Goal: Task Accomplishment & Management: Use online tool/utility

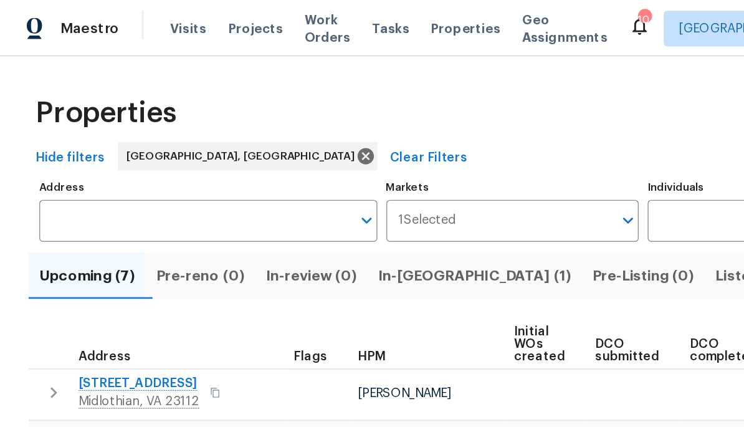
click at [314, 198] on span "In-[GEOGRAPHIC_DATA] (1)" at bounding box center [331, 192] width 135 height 17
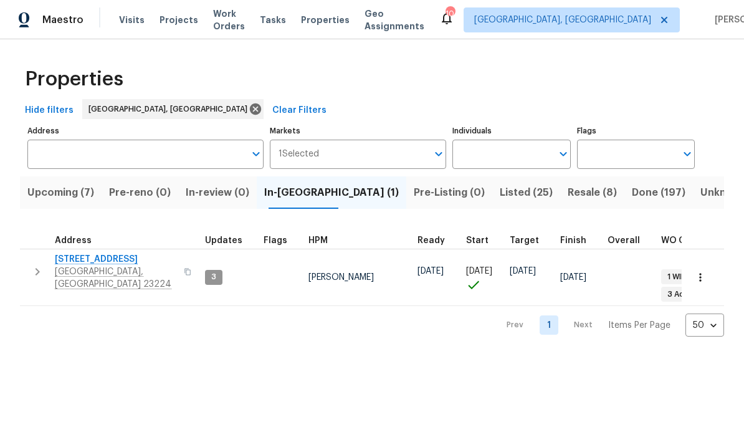
click at [519, 194] on span "Resale (8)" at bounding box center [592, 192] width 49 height 17
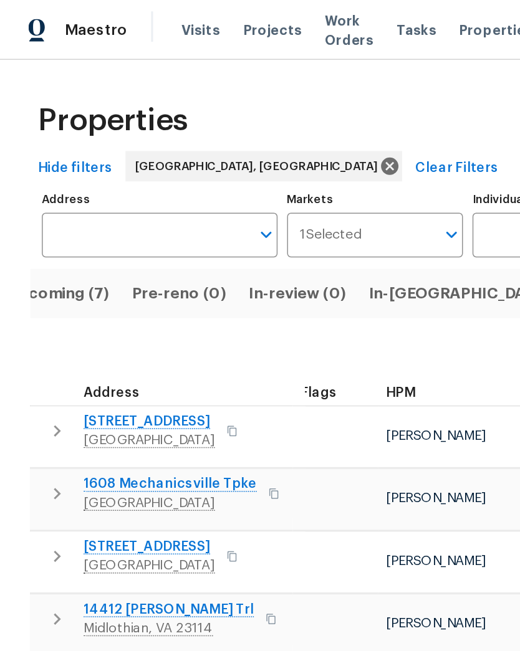
scroll to position [0, 23]
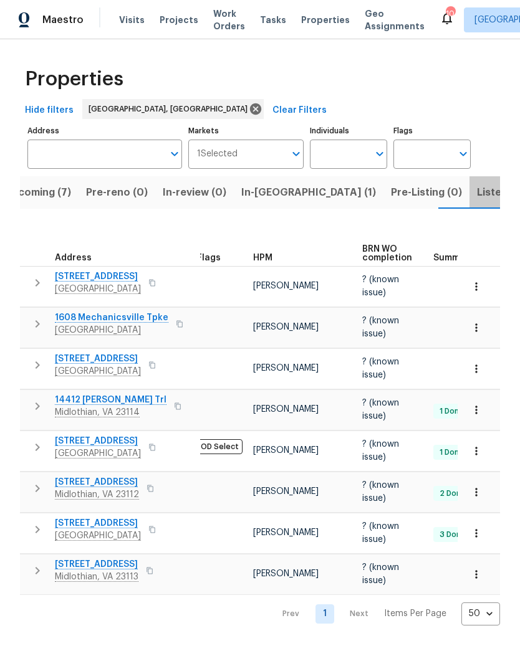
click at [477, 194] on span "Listed (25)" at bounding box center [503, 192] width 53 height 17
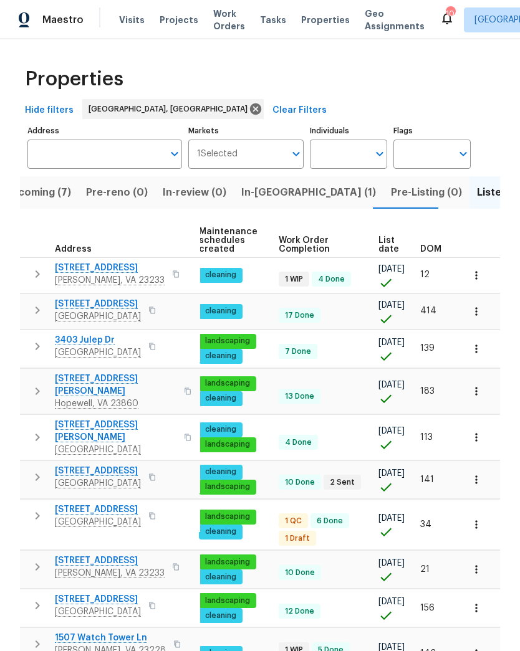
scroll to position [0, 160]
click at [438, 251] on span "DOM" at bounding box center [430, 249] width 21 height 9
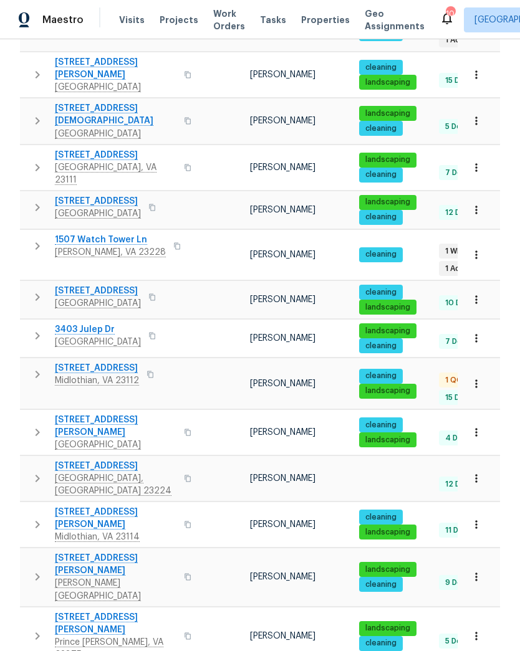
scroll to position [377, 0]
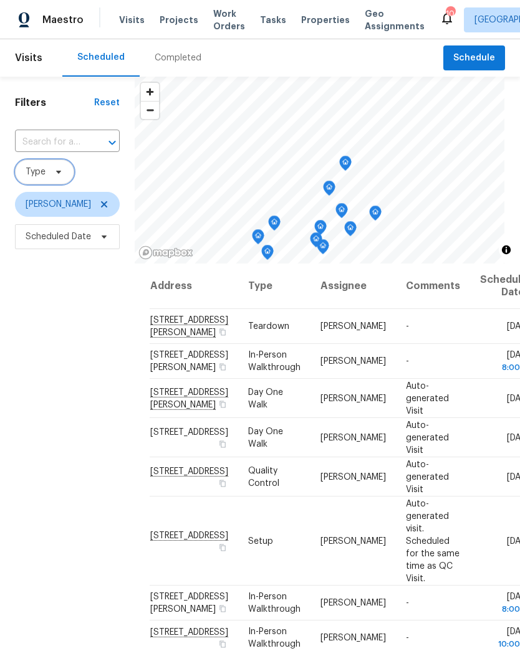
click at [56, 172] on icon at bounding box center [58, 172] width 5 height 3
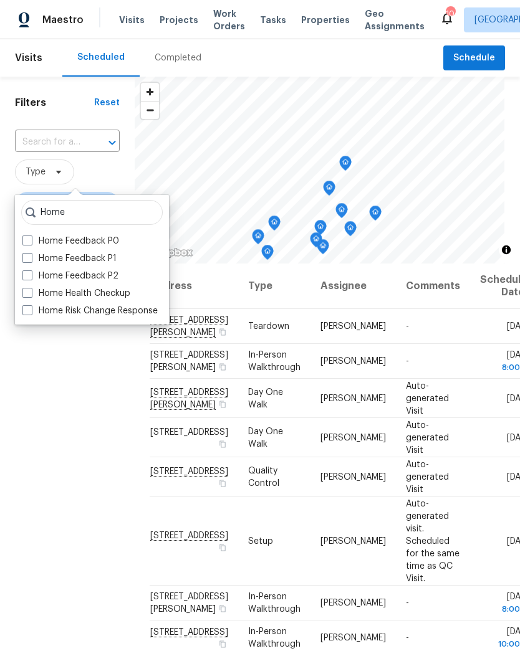
type input "Home"
click at [32, 297] on span at bounding box center [27, 293] width 10 height 10
click at [31, 295] on input "Home Health Checkup" at bounding box center [26, 291] width 8 height 8
checkbox input "true"
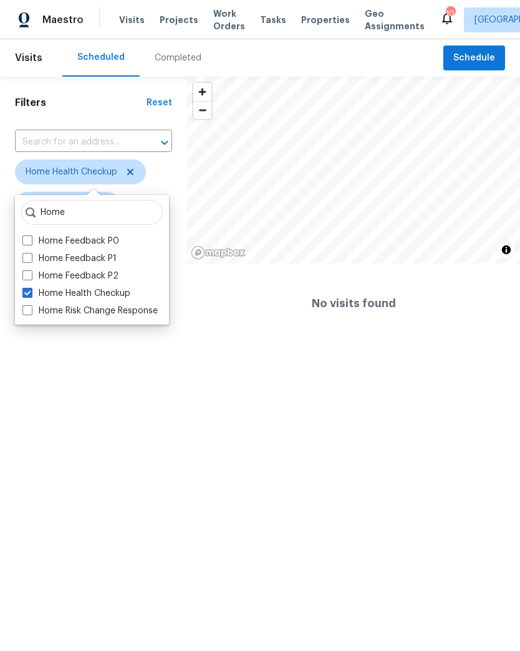
click at [174, 60] on div "Completed" at bounding box center [178, 58] width 47 height 12
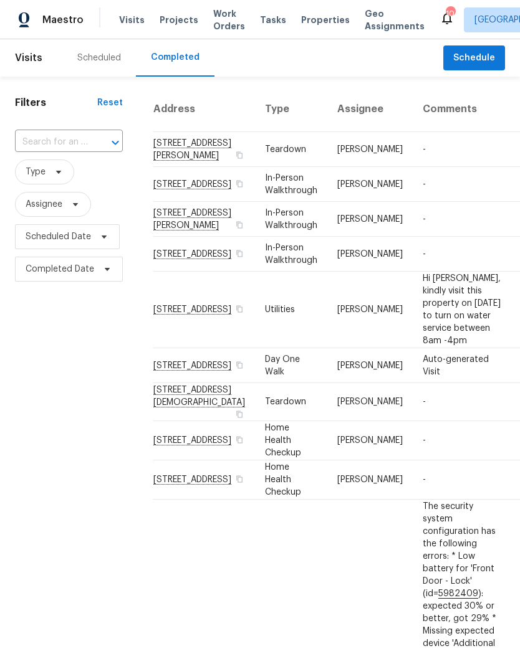
click at [34, 143] on input "text" at bounding box center [51, 142] width 73 height 19
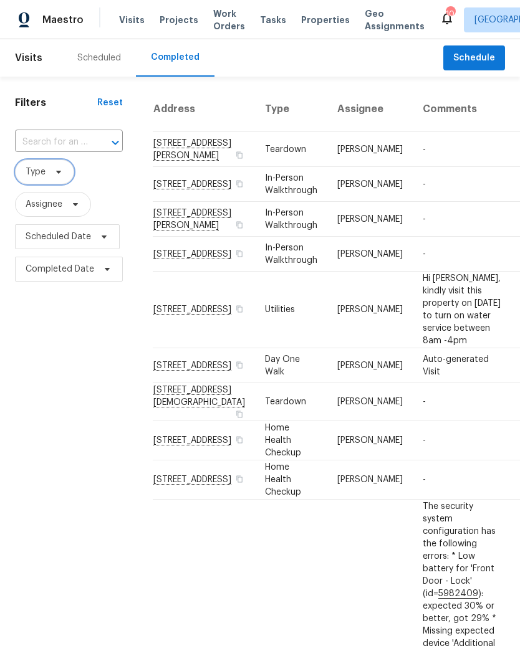
click at [36, 177] on span "Type" at bounding box center [36, 172] width 20 height 12
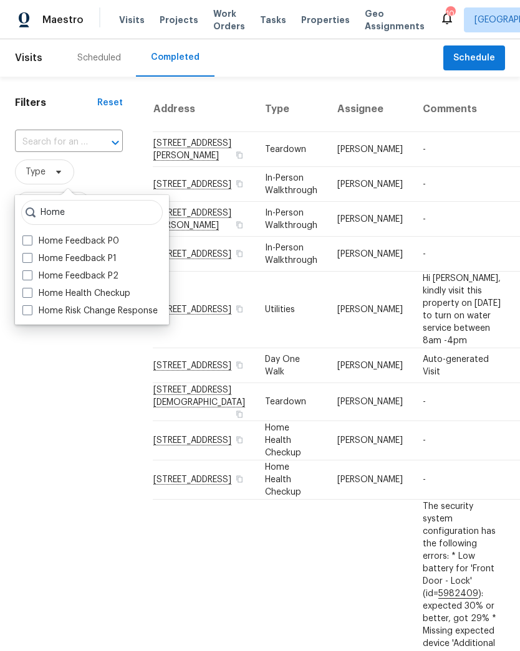
type input "Home"
click at [48, 295] on label "Home Health Checkup" at bounding box center [76, 293] width 108 height 12
click at [31, 295] on input "Home Health Checkup" at bounding box center [26, 291] width 8 height 8
checkbox input "true"
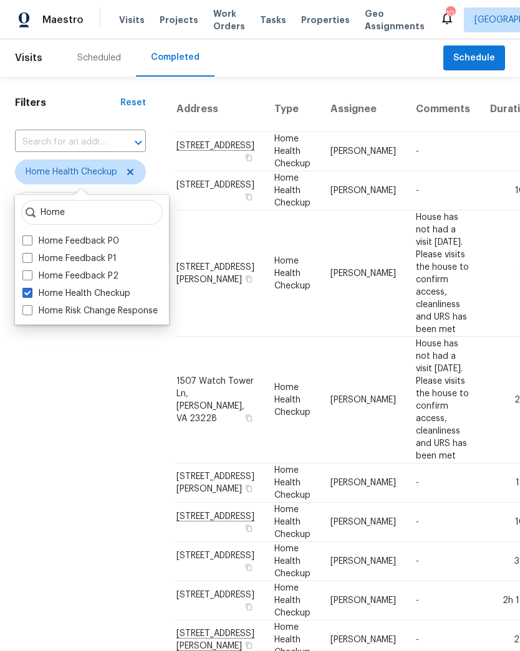
click at [75, 373] on div "Filters Reset ​ Home Health Checkup Assignee Scheduled Date Completed Date" at bounding box center [80, 601] width 161 height 1048
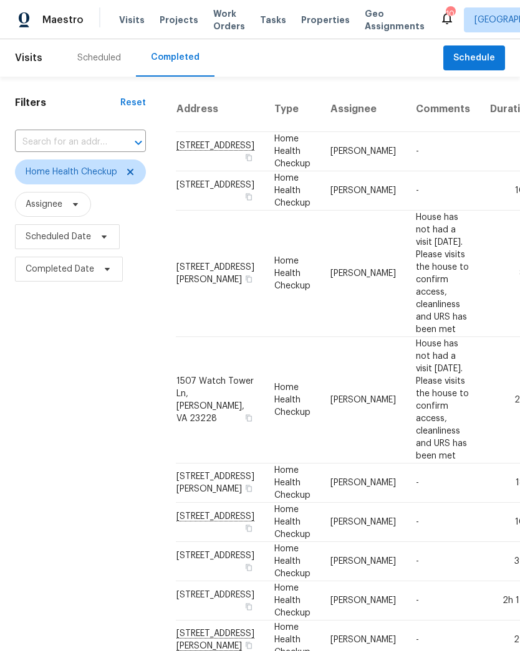
click at [90, 57] on div "Scheduled" at bounding box center [99, 58] width 44 height 12
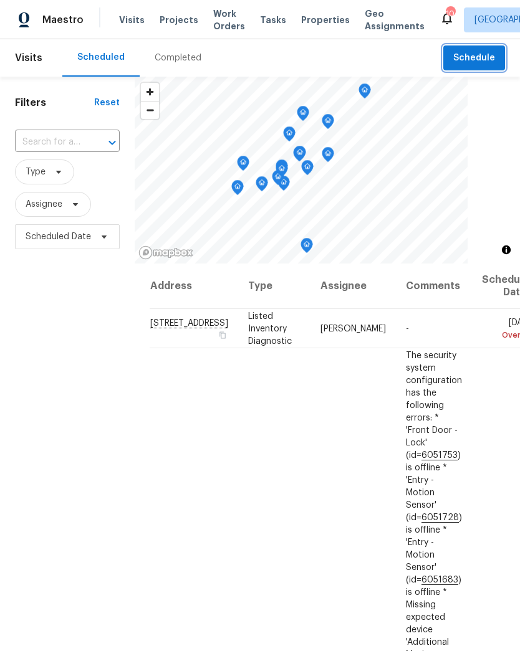
click at [482, 57] on span "Schedule" at bounding box center [474, 58] width 42 height 16
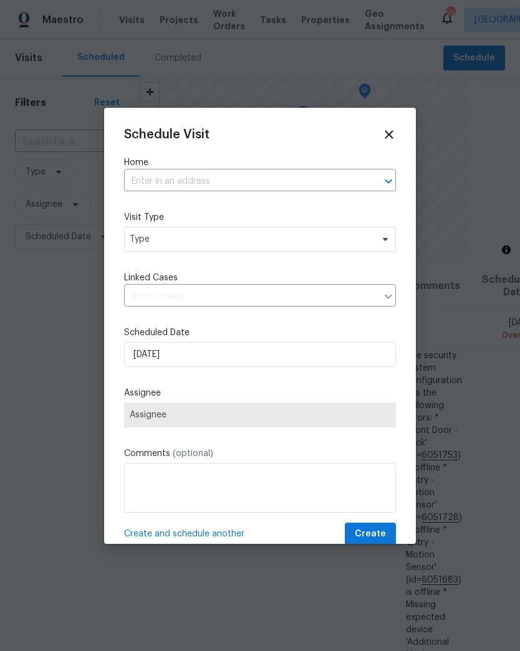
click at [370, 182] on div at bounding box center [379, 181] width 32 height 17
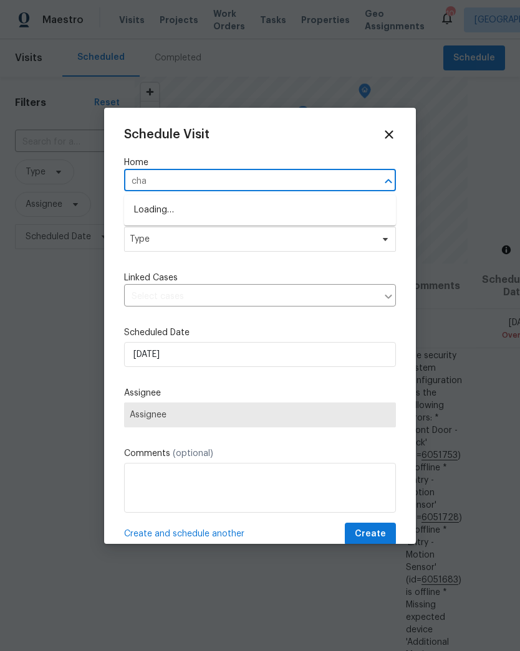
type input "chat"
click at [145, 208] on li "5614 Chatmoss Rd, Midlothian, VA 23112" at bounding box center [260, 210] width 272 height 21
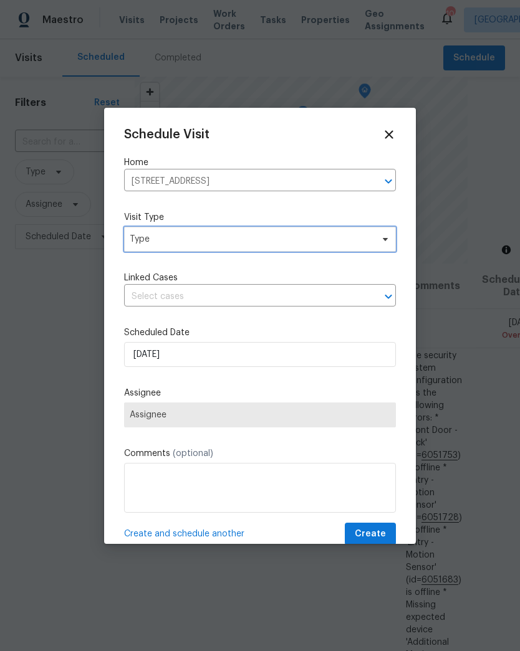
click at [137, 236] on span "Type" at bounding box center [251, 239] width 242 height 12
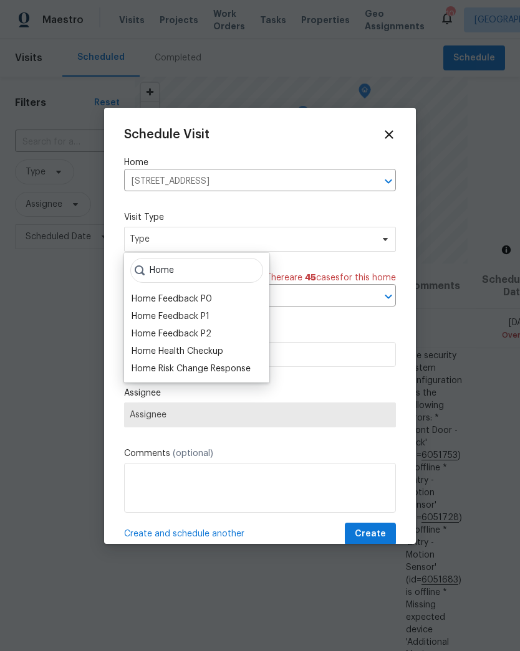
type input "Home"
click at [146, 350] on div "Home Health Checkup" at bounding box center [178, 351] width 92 height 12
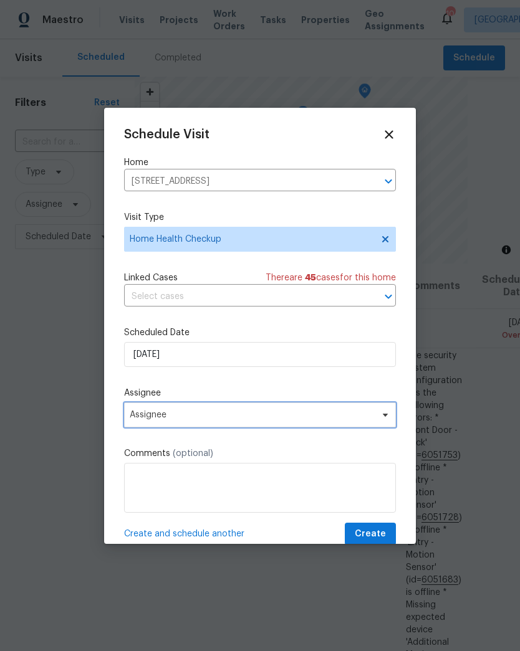
click at [131, 416] on span "Assignee" at bounding box center [252, 415] width 244 height 10
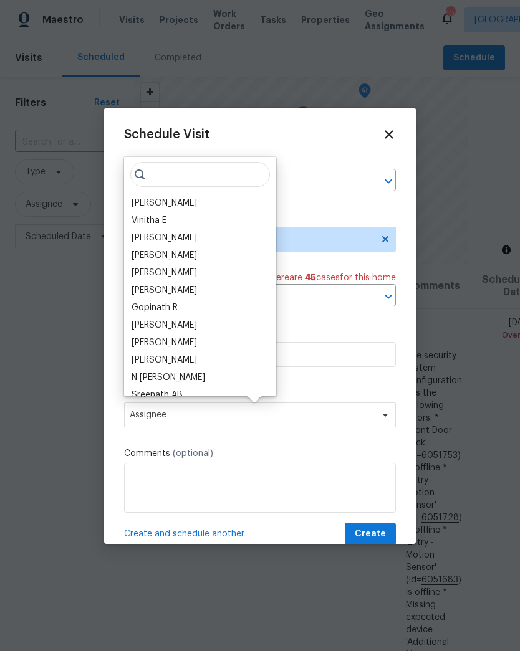
click at [141, 203] on div "[PERSON_NAME]" at bounding box center [164, 203] width 65 height 12
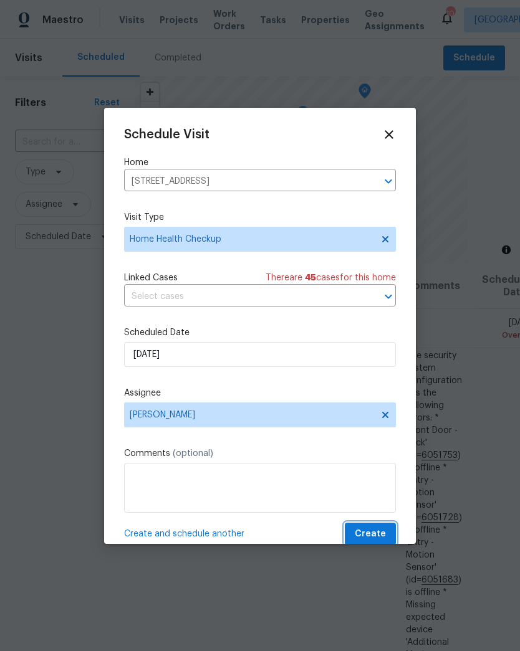
click at [383, 535] on span "Create" at bounding box center [370, 535] width 31 height 16
